Goal: Task Accomplishment & Management: Manage account settings

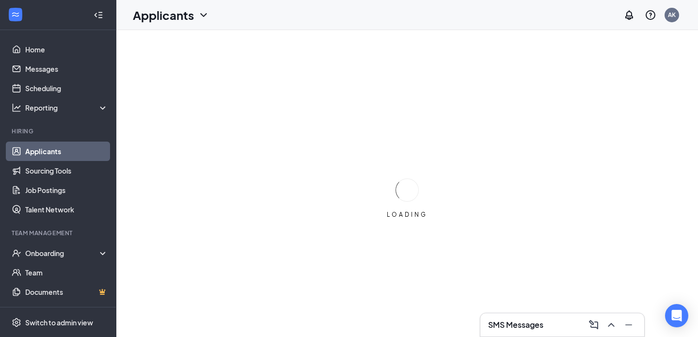
click at [553, 328] on div "SMS Messages" at bounding box center [562, 325] width 148 height 16
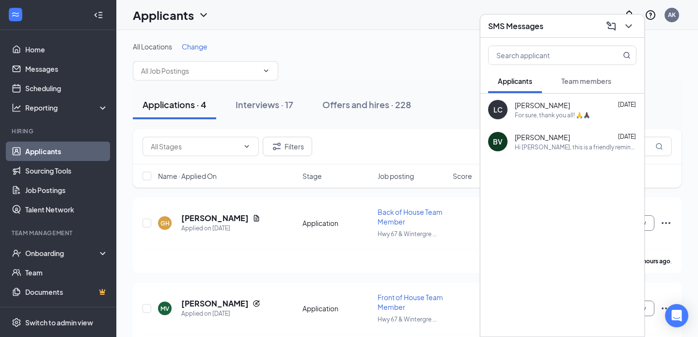
click at [591, 105] on div "[PERSON_NAME] [DATE]" at bounding box center [576, 105] width 122 height 10
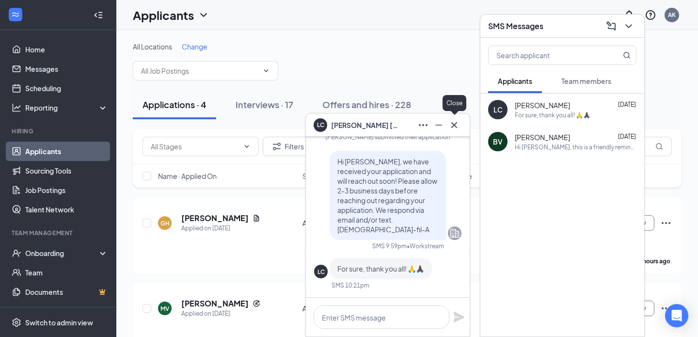
click at [449, 125] on icon "Cross" at bounding box center [454, 125] width 12 height 12
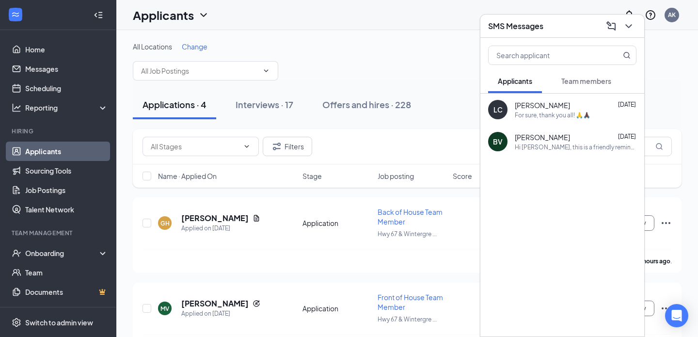
click at [589, 90] on button "Team members" at bounding box center [586, 81] width 69 height 24
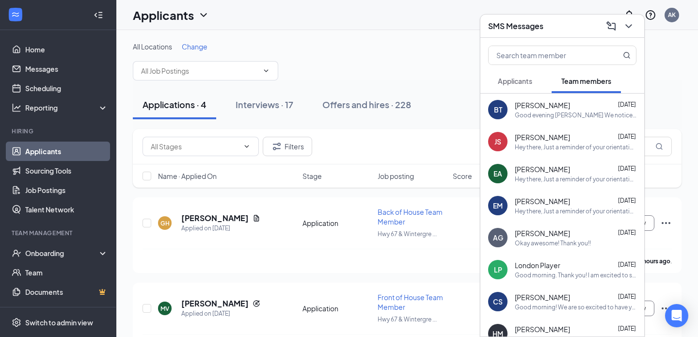
click at [565, 114] on div "Good evening [PERSON_NAME] We noticed you weren’t at orientation and wanted to …" at bounding box center [576, 115] width 122 height 8
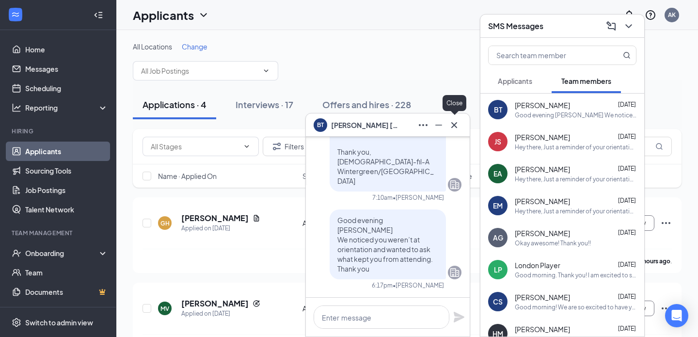
click at [461, 125] on button at bounding box center [454, 125] width 16 height 16
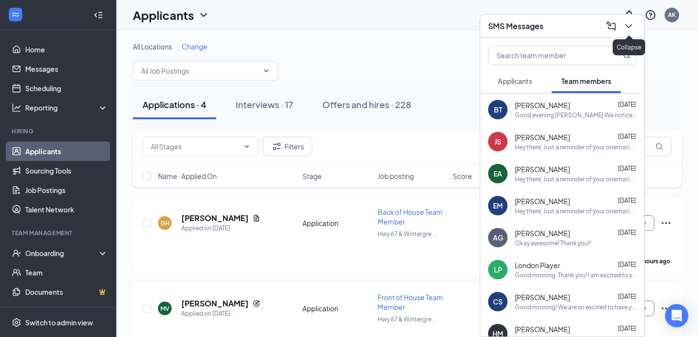
click at [627, 31] on icon "ChevronDown" at bounding box center [629, 26] width 12 height 12
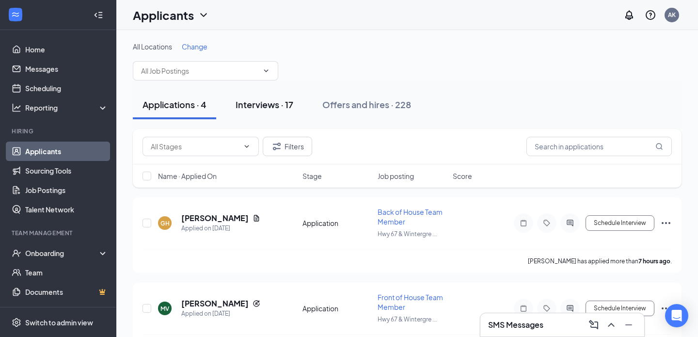
click at [287, 96] on button "Interviews · 17" at bounding box center [264, 104] width 77 height 29
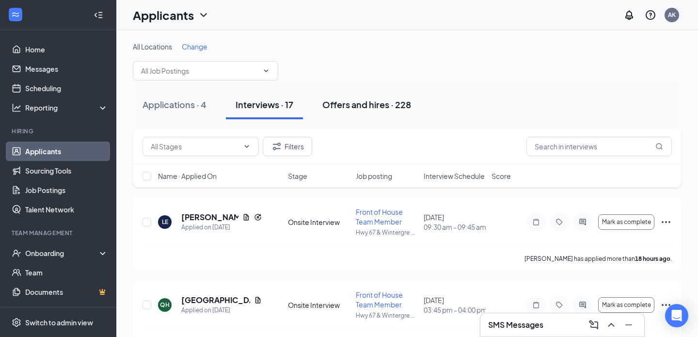
click at [376, 108] on div "Offers and hires · 228" at bounding box center [366, 104] width 89 height 12
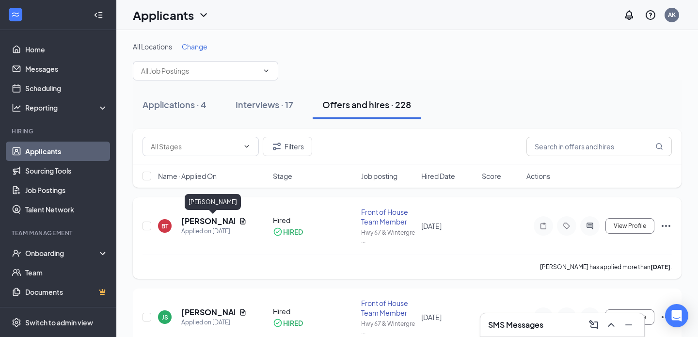
click at [202, 220] on h5 "[PERSON_NAME]" at bounding box center [208, 221] width 54 height 11
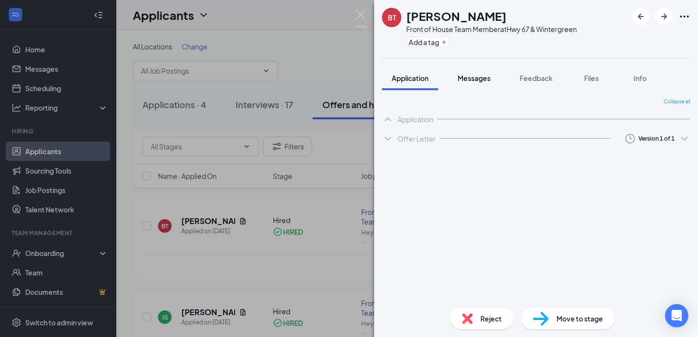
click at [480, 80] on span "Messages" at bounding box center [474, 78] width 33 height 9
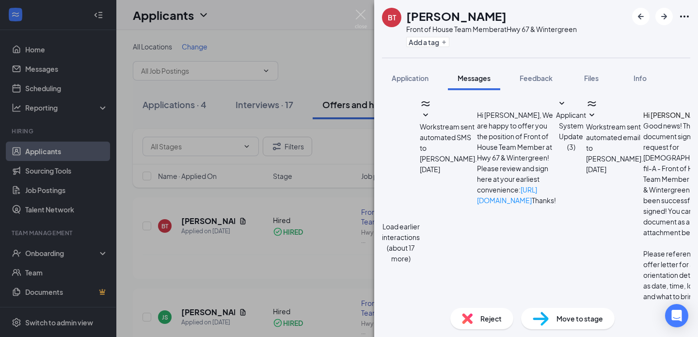
paste textarea "As you did not attend the scheduled orientation for the [Job Title] position, w…"
drag, startPoint x: 637, startPoint y: 220, endPoint x: 556, endPoint y: 221, distance: 80.9
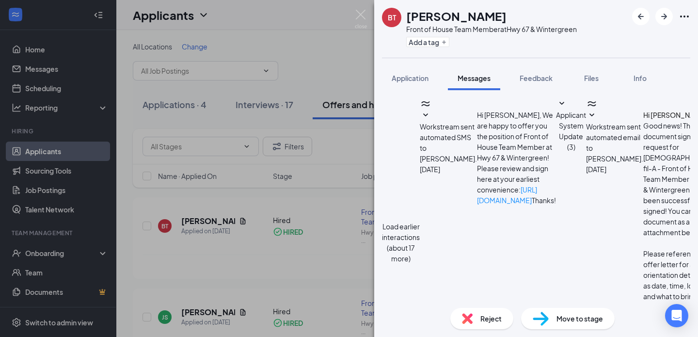
type textarea "Good morning, As you did not attend the scheduled orientation and we did not he…"
checkbox input "true"
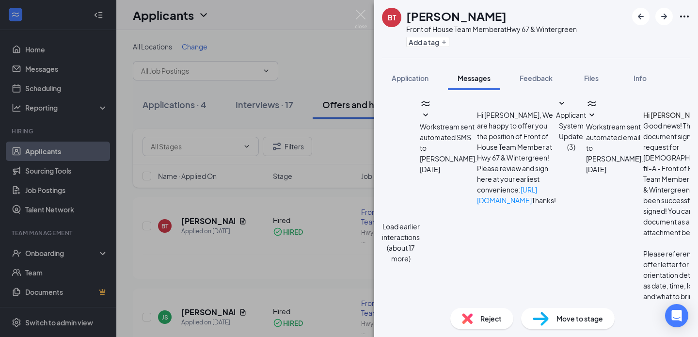
type textarea "Good morning, As you did not attend the scheduled orientation and we did not he…"
click at [49, 250] on div "BT [PERSON_NAME] Front of House Team Member at Hwy 67 & Wintergreen Add a tag A…" at bounding box center [349, 168] width 698 height 337
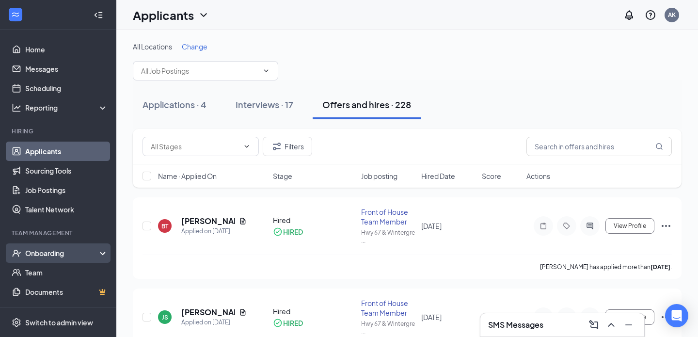
click at [63, 259] on div "Onboarding" at bounding box center [58, 252] width 116 height 19
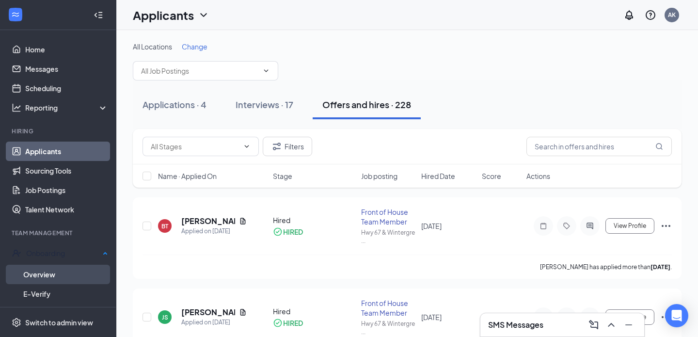
click at [68, 272] on link "Overview" at bounding box center [65, 274] width 85 height 19
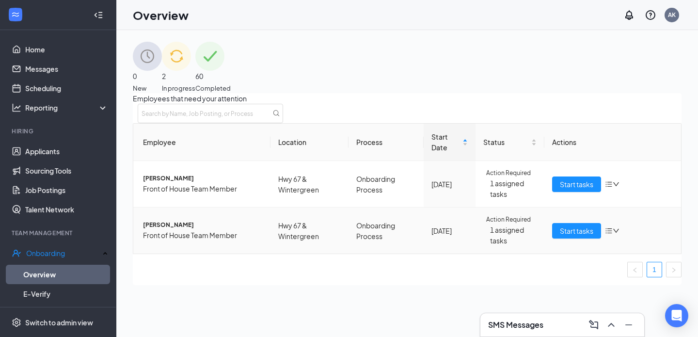
click at [613, 234] on icon "down" at bounding box center [616, 230] width 7 height 7
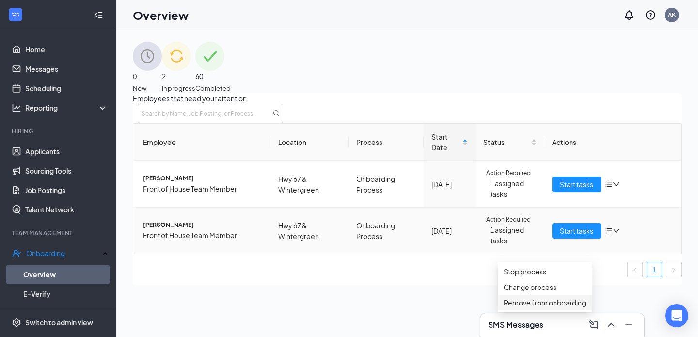
click at [573, 308] on div "Remove from onboarding" at bounding box center [545, 302] width 82 height 11
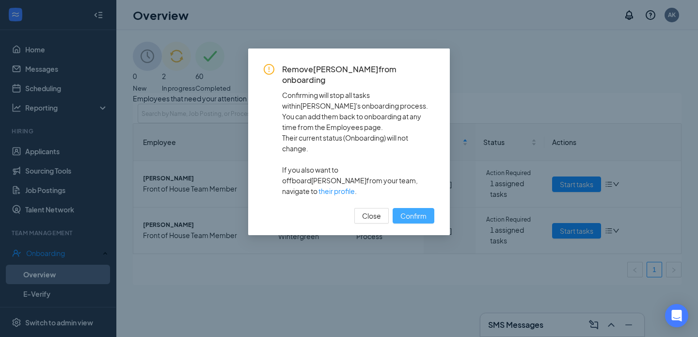
click at [424, 210] on span "Confirm" at bounding box center [413, 215] width 26 height 11
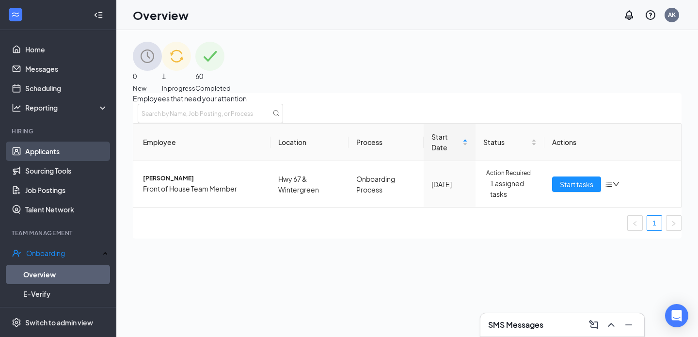
click at [63, 152] on link "Applicants" at bounding box center [66, 151] width 83 height 19
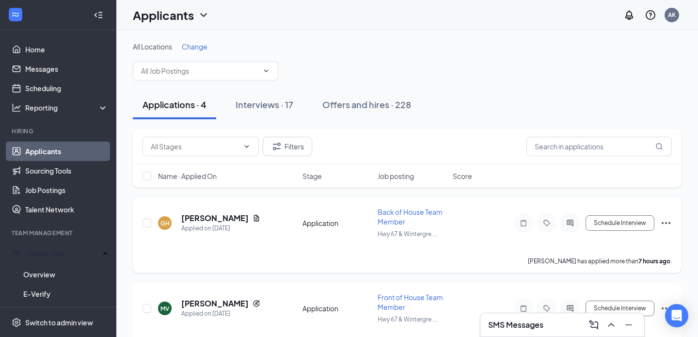
click at [188, 221] on h5 "[PERSON_NAME]" at bounding box center [214, 218] width 67 height 11
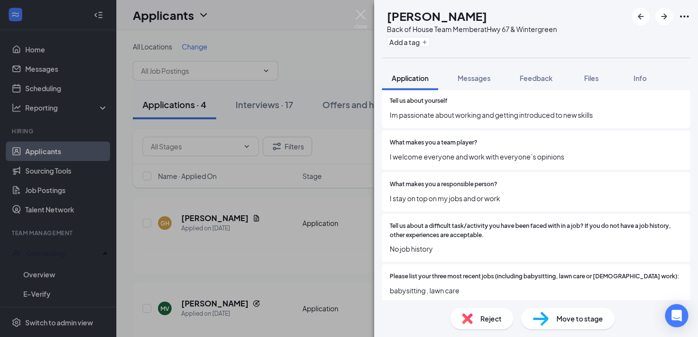
scroll to position [564, 0]
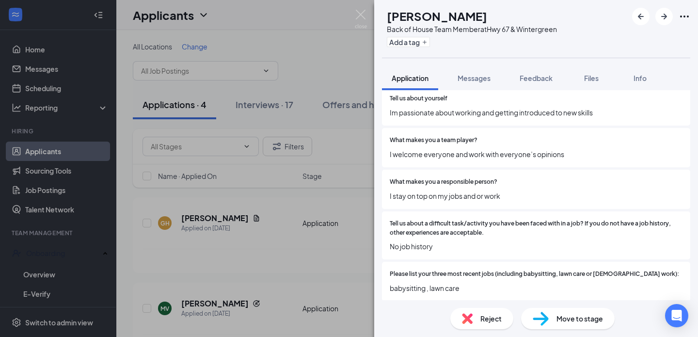
click at [474, 317] on div "Reject" at bounding box center [481, 318] width 63 height 21
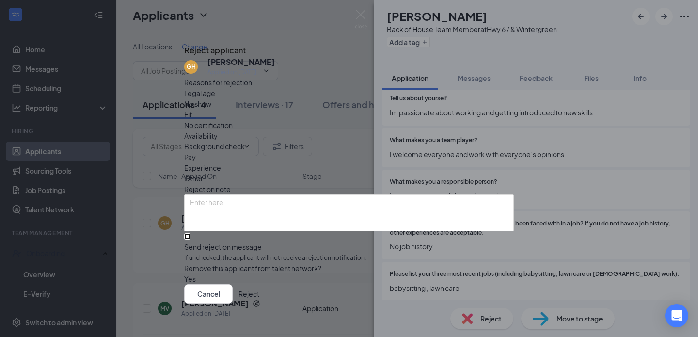
click at [190, 234] on input "Send rejection message If unchecked, the applicant will not receive a rejection…" at bounding box center [187, 236] width 6 height 6
checkbox input "true"
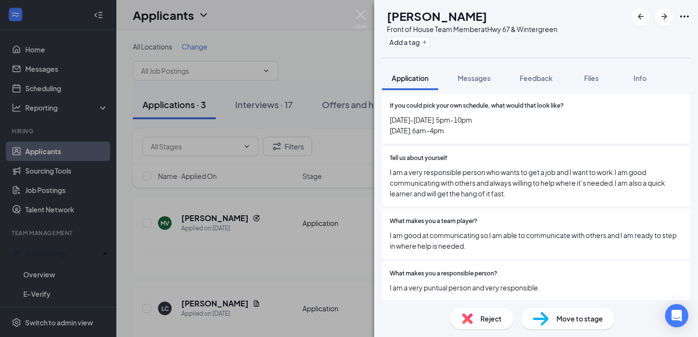
scroll to position [633, 0]
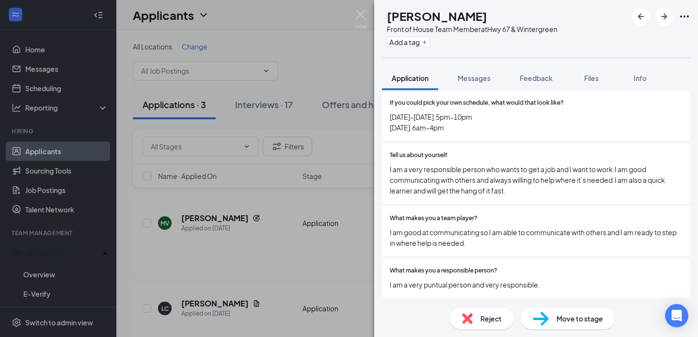
click at [476, 322] on div "Reject" at bounding box center [481, 318] width 63 height 21
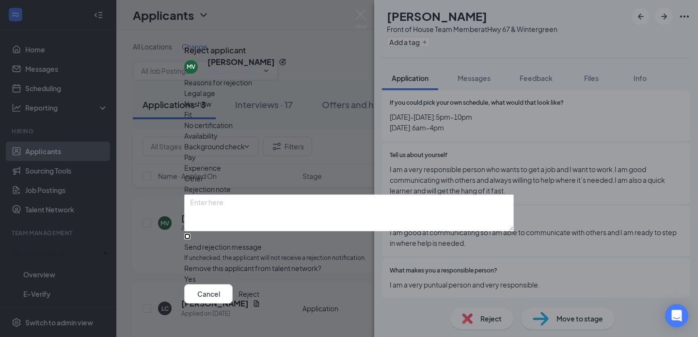
click at [190, 239] on input "Send rejection message If unchecked, the applicant will not receive a rejection…" at bounding box center [187, 236] width 6 height 6
checkbox input "true"
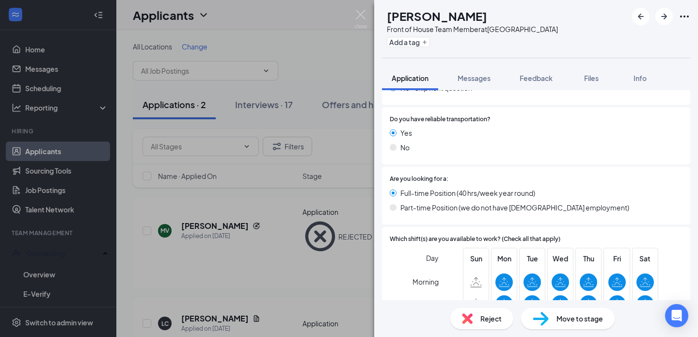
scroll to position [295, 0]
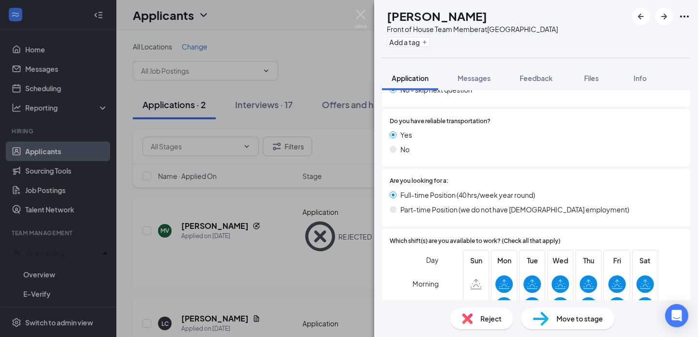
click at [553, 325] on div "Move to stage" at bounding box center [568, 318] width 94 height 21
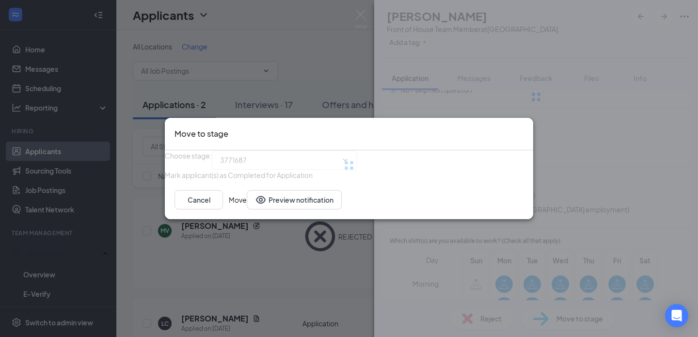
type input "Onsite Interview (next stage)"
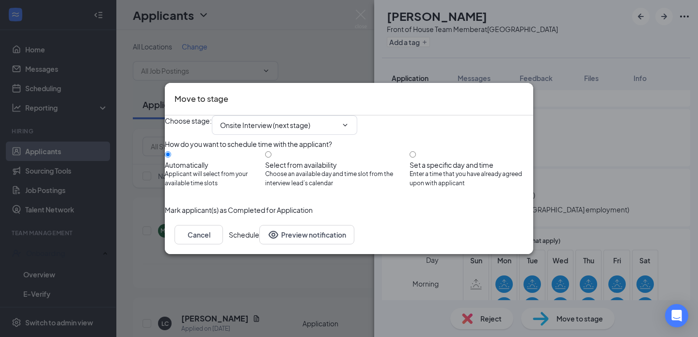
click at [259, 244] on button "Schedule" at bounding box center [244, 234] width 31 height 19
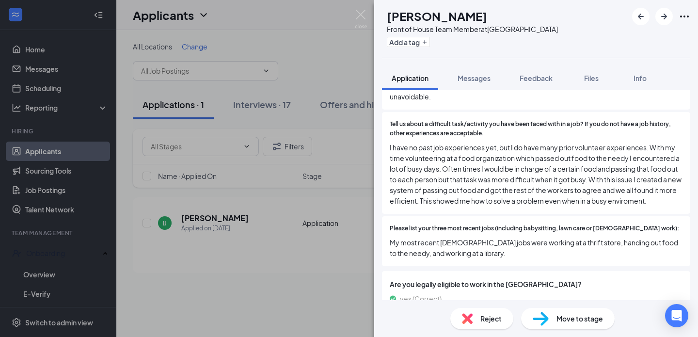
scroll to position [839, 0]
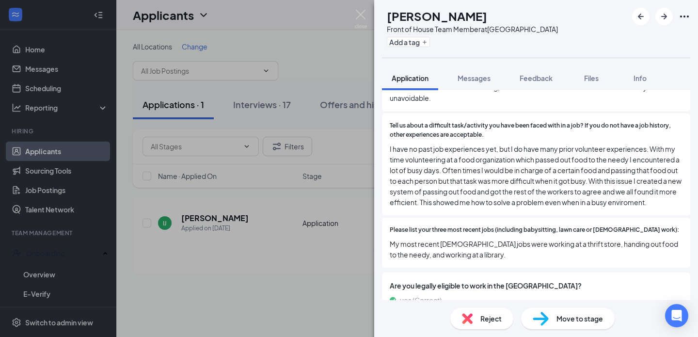
click at [545, 326] on div "Move to stage" at bounding box center [568, 318] width 94 height 21
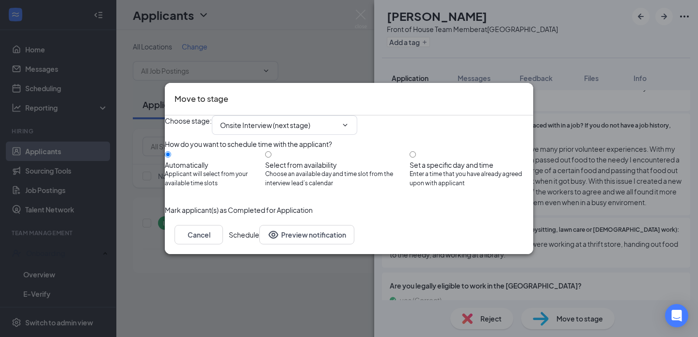
click at [259, 244] on button "Schedule" at bounding box center [244, 234] width 31 height 19
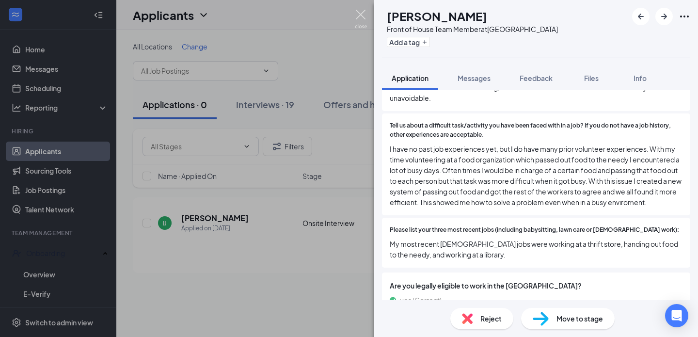
click at [362, 21] on img at bounding box center [361, 19] width 12 height 19
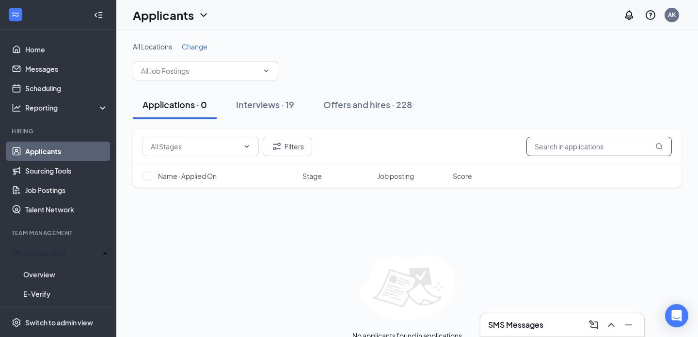
click at [627, 153] on input "text" at bounding box center [598, 146] width 145 height 19
click at [218, 256] on div "No applicants found in applications Review new applicants and manage next steps" at bounding box center [407, 302] width 549 height 95
click at [47, 43] on link "Home" at bounding box center [66, 49] width 83 height 19
